Goal: Information Seeking & Learning: Learn about a topic

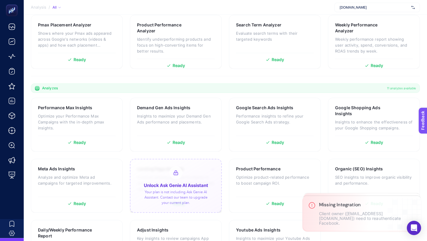
scroll to position [75, 0]
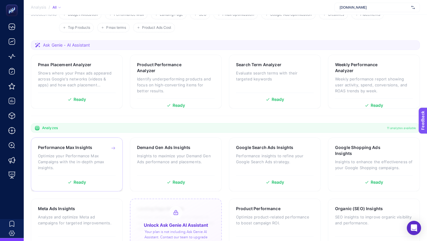
click at [104, 159] on p "Optimize your Performance Max Campaigns with the in-depth pmax insights." at bounding box center [77, 162] width 78 height 18
click at [196, 159] on p "Insights to maximize your Demand Gen Ads performance and placements." at bounding box center [176, 159] width 78 height 12
click at [283, 150] on h3 "Google Search Ads Insights" at bounding box center [265, 148] width 58 height 6
click at [373, 152] on h3 "Google Shopping Ads Insights" at bounding box center [364, 151] width 59 height 12
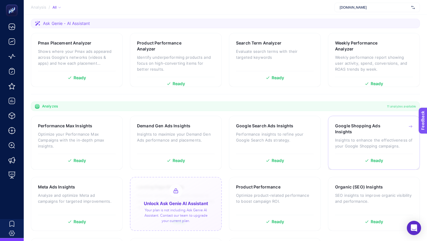
scroll to position [144, 0]
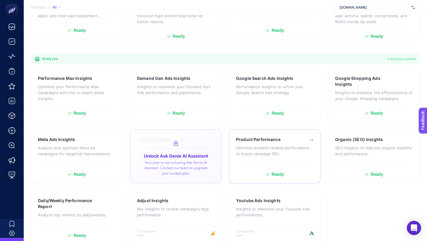
click at [266, 153] on p "Optimize product-related performance to boost campaign ROI." at bounding box center [275, 151] width 78 height 12
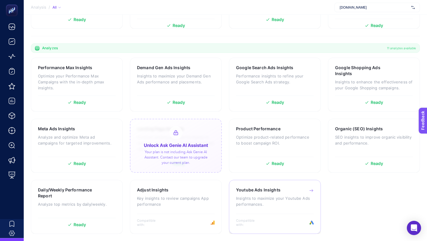
click at [267, 193] on h3 "Youtube Ads Insights" at bounding box center [258, 190] width 45 height 6
click at [186, 193] on div "Adjust Insights" at bounding box center [176, 190] width 78 height 6
click at [93, 191] on h3 "Daily/Weekly Performance Report" at bounding box center [67, 193] width 59 height 12
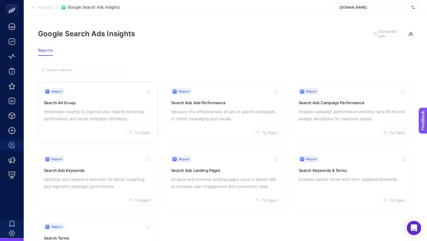
click at [140, 132] on span "Try Again" at bounding box center [142, 132] width 16 height 5
click at [268, 134] on button "Try Again" at bounding box center [267, 132] width 27 height 9
click at [390, 133] on span "Try Again" at bounding box center [397, 132] width 16 height 5
click at [391, 199] on span "Try Again" at bounding box center [397, 200] width 16 height 5
click at [265, 201] on span "Try Again" at bounding box center [270, 200] width 16 height 5
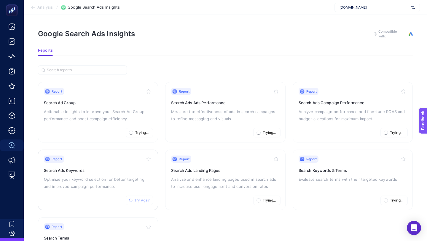
click at [130, 199] on icon "button" at bounding box center [130, 200] width 3 height 3
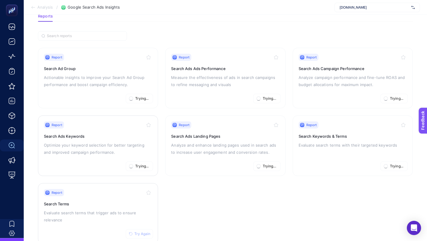
scroll to position [50, 0]
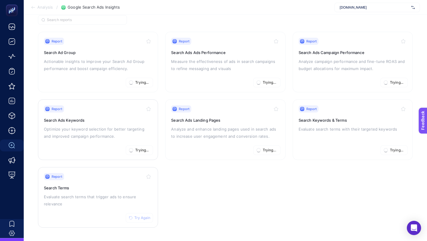
click at [140, 217] on span "Try Again" at bounding box center [142, 218] width 16 height 5
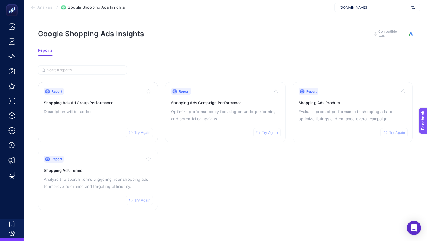
click at [141, 132] on span "Try Again" at bounding box center [142, 132] width 16 height 5
click at [143, 201] on span "Try Again" at bounding box center [142, 200] width 16 height 5
click at [265, 132] on span "Try Again" at bounding box center [270, 132] width 16 height 5
click at [398, 131] on span "Try Again" at bounding box center [397, 132] width 16 height 5
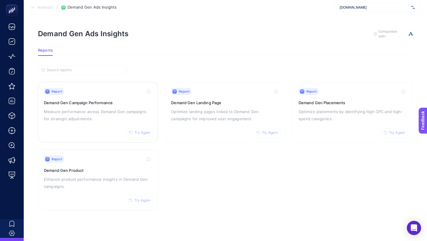
click at [141, 131] on span "Try Again" at bounding box center [142, 132] width 16 height 5
click at [142, 199] on span "Try Again" at bounding box center [142, 200] width 16 height 5
click at [267, 134] on span "Try Again" at bounding box center [270, 132] width 16 height 5
click at [389, 131] on span "Try Again" at bounding box center [397, 132] width 16 height 5
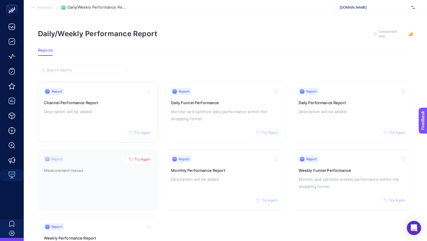
click at [143, 135] on button "Try Again" at bounding box center [139, 132] width 27 height 9
click at [262, 130] on button "Try Again" at bounding box center [267, 132] width 27 height 9
click at [392, 133] on span "Try Again" at bounding box center [397, 132] width 16 height 5
click at [393, 196] on button "Try Again" at bounding box center [394, 200] width 27 height 9
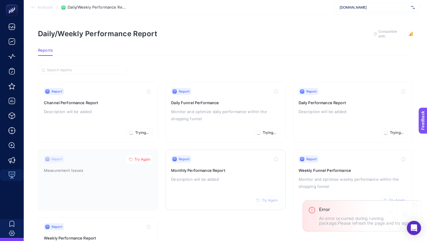
click at [273, 200] on span "Try Again" at bounding box center [270, 200] width 16 height 5
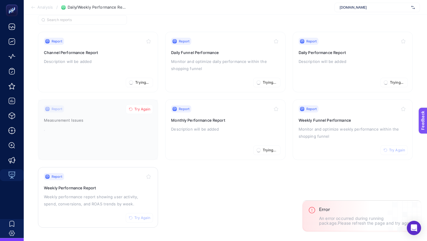
click at [140, 216] on span "Try Again" at bounding box center [142, 218] width 16 height 5
click at [391, 148] on span "Try Again" at bounding box center [397, 150] width 16 height 5
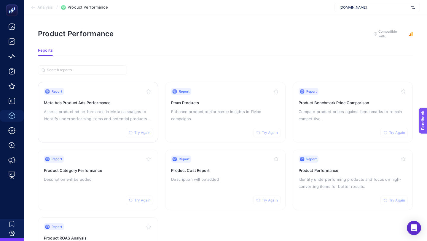
click at [135, 133] on span "Try Again" at bounding box center [142, 132] width 16 height 5
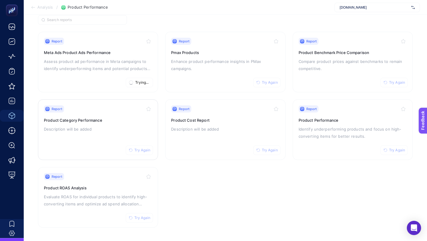
click at [142, 148] on span "Try Again" at bounding box center [142, 150] width 16 height 5
click at [144, 216] on span "Try Again" at bounding box center [142, 218] width 16 height 5
click at [270, 151] on span "Try Again" at bounding box center [270, 150] width 16 height 5
click at [270, 84] on span "Try Again" at bounding box center [270, 82] width 16 height 5
click at [397, 80] on span "Try Again" at bounding box center [397, 82] width 16 height 5
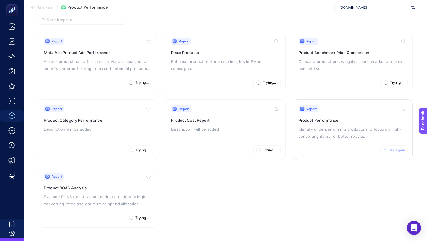
click at [396, 150] on span "Try Again" at bounding box center [397, 150] width 16 height 5
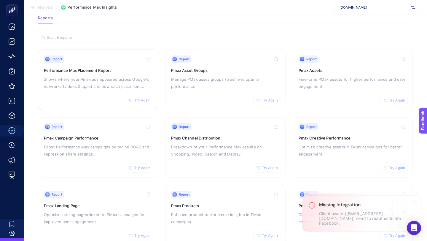
scroll to position [50, 0]
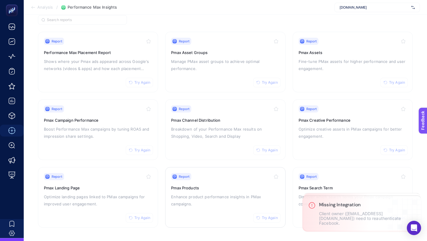
click at [277, 217] on span "Try Again" at bounding box center [270, 218] width 16 height 5
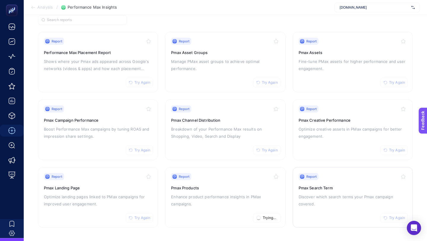
click at [396, 218] on span "Try Again" at bounding box center [397, 218] width 16 height 5
click at [390, 150] on span "Try Again" at bounding box center [397, 150] width 16 height 5
click at [386, 82] on icon "button" at bounding box center [386, 83] width 4 height 4
click at [267, 83] on span "Try Again" at bounding box center [270, 82] width 16 height 5
click at [265, 152] on button "Try Again" at bounding box center [267, 149] width 27 height 9
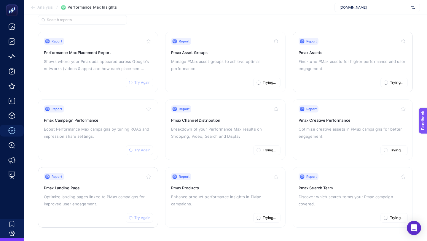
click at [142, 218] on span "Try Again" at bounding box center [142, 218] width 16 height 5
click at [143, 150] on span "Try Again" at bounding box center [142, 150] width 16 height 5
click at [143, 80] on span "Try Again" at bounding box center [142, 82] width 16 height 5
